Goal: Find specific page/section: Find specific page/section

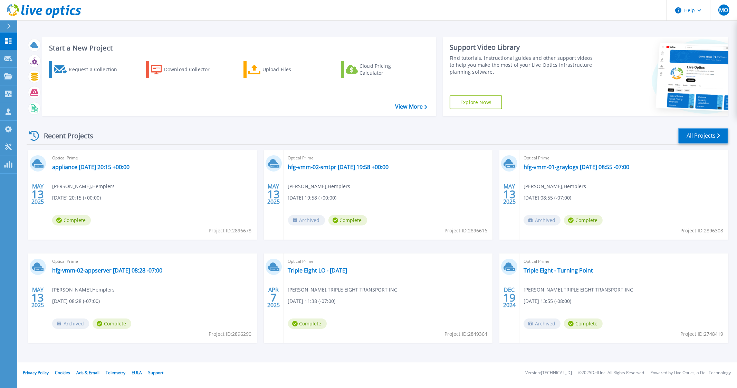
click at [711, 139] on link "All Projects" at bounding box center [703, 136] width 50 height 16
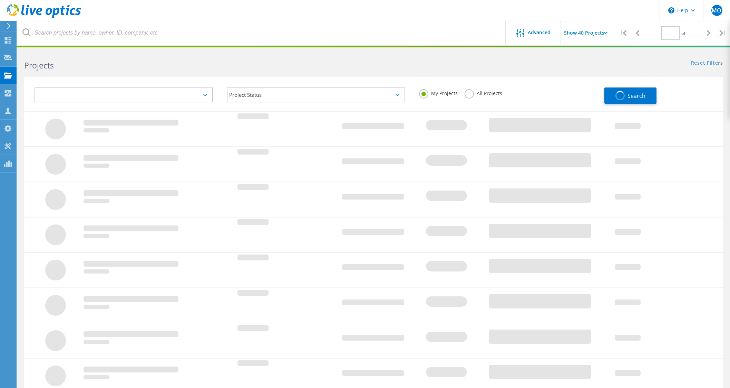
type input "1"
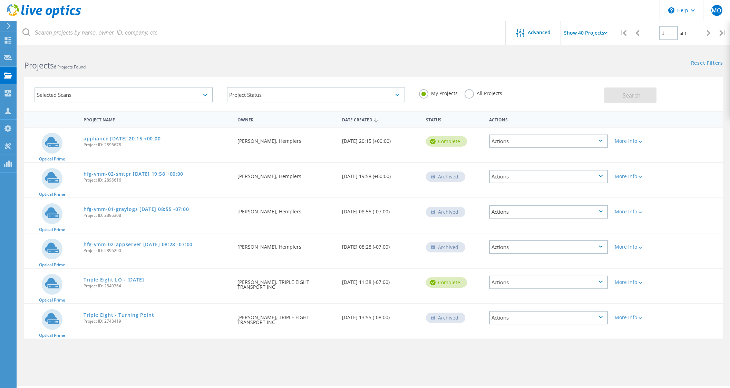
click at [471, 92] on label "All Projects" at bounding box center [484, 92] width 38 height 7
click at [0, 0] on input "All Projects" at bounding box center [0, 0] width 0 height 0
click at [619, 93] on button "Search" at bounding box center [631, 95] width 52 height 16
